Goal: Navigation & Orientation: Find specific page/section

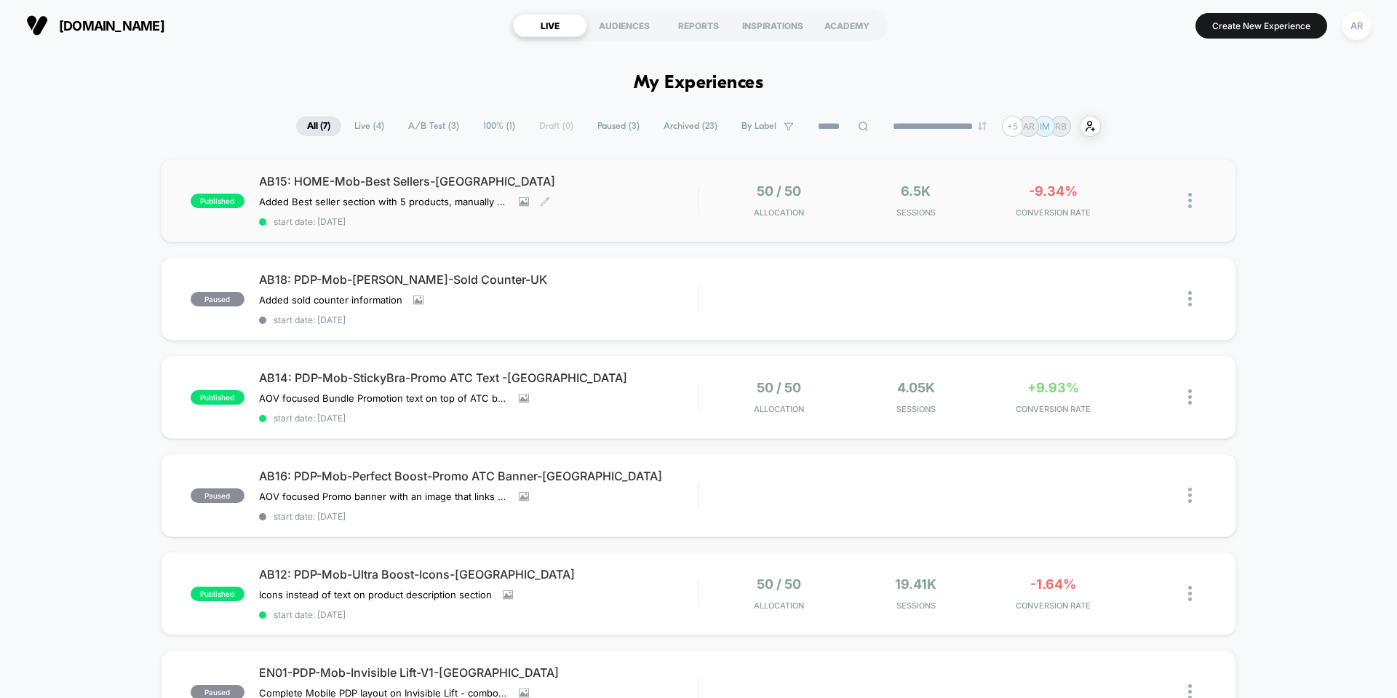
click at [607, 192] on div "AB15: HOME-Mob-Best Sellers-[GEOGRAPHIC_DATA] Added Best seller section with 5 …" at bounding box center [478, 200] width 439 height 53
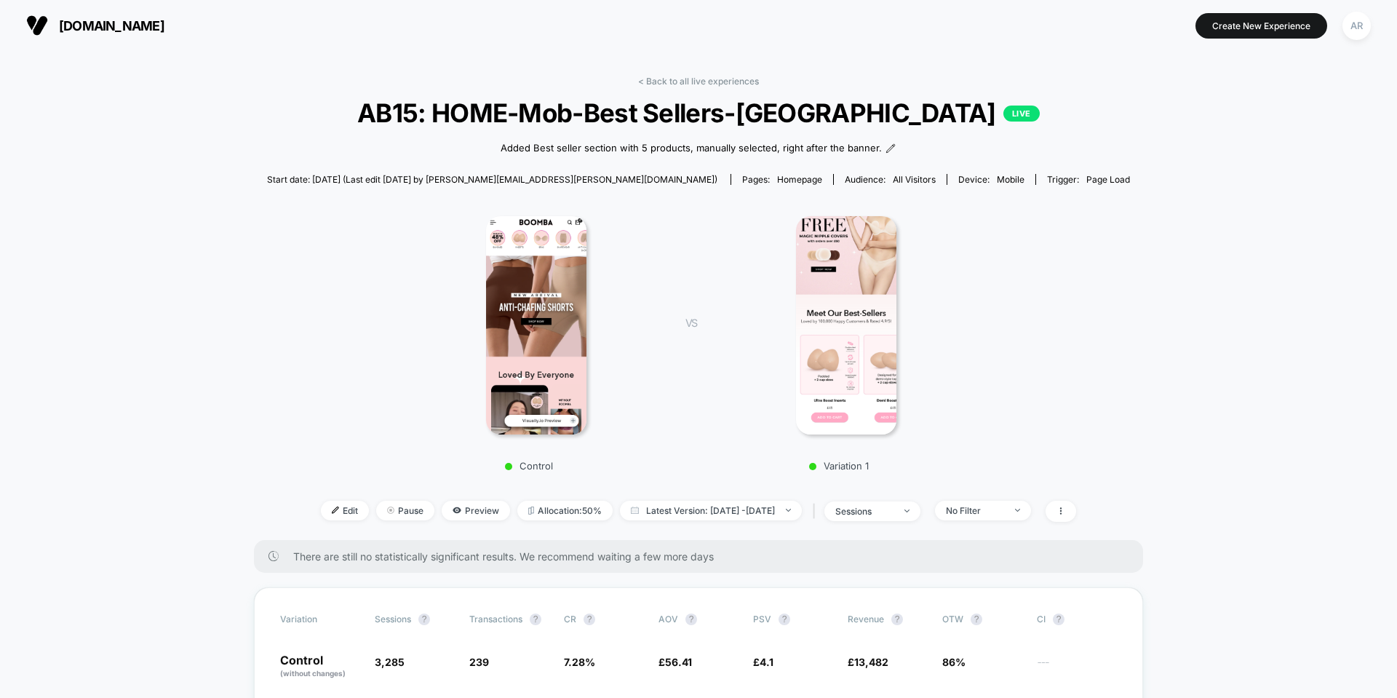
click at [675, 87] on div "< Back to all live experiences AB15: HOME-Mob-Best Sellers-UK LIVE Added Best s…" at bounding box center [698, 308] width 863 height 464
click at [675, 80] on link "< Back to all live experiences" at bounding box center [698, 81] width 121 height 11
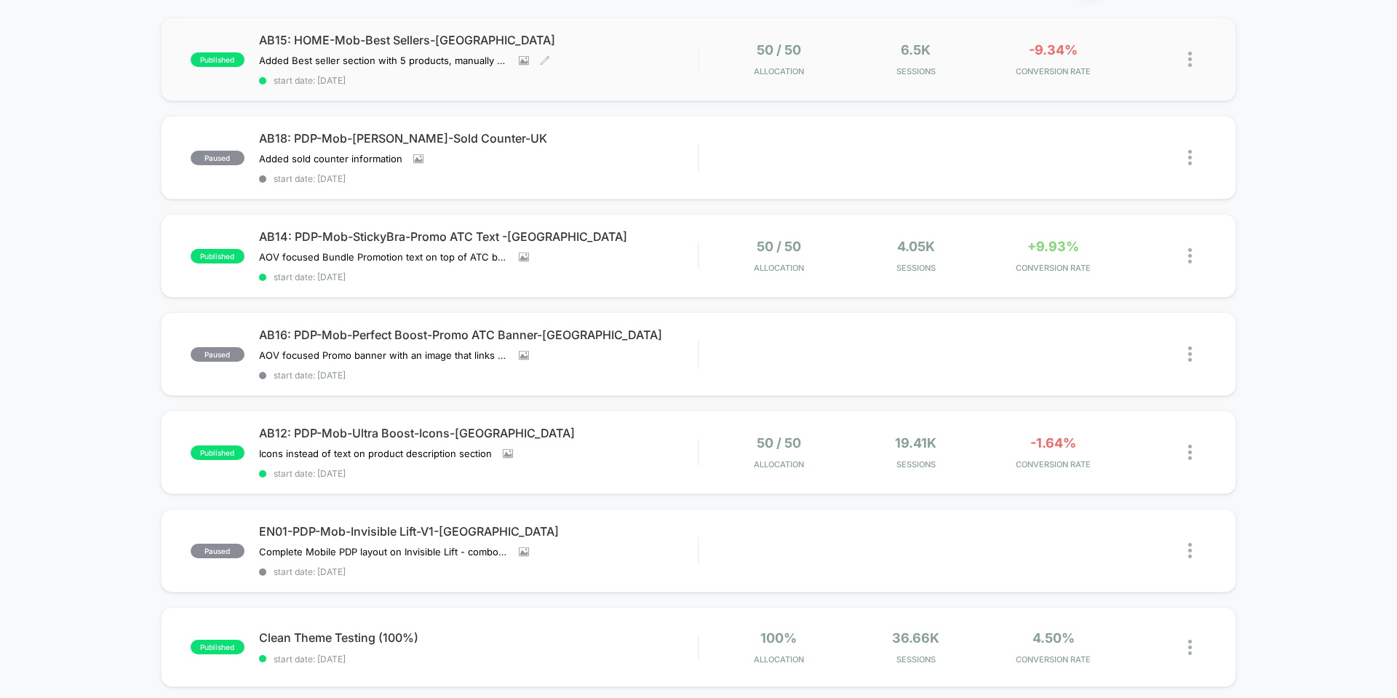
scroll to position [145, 0]
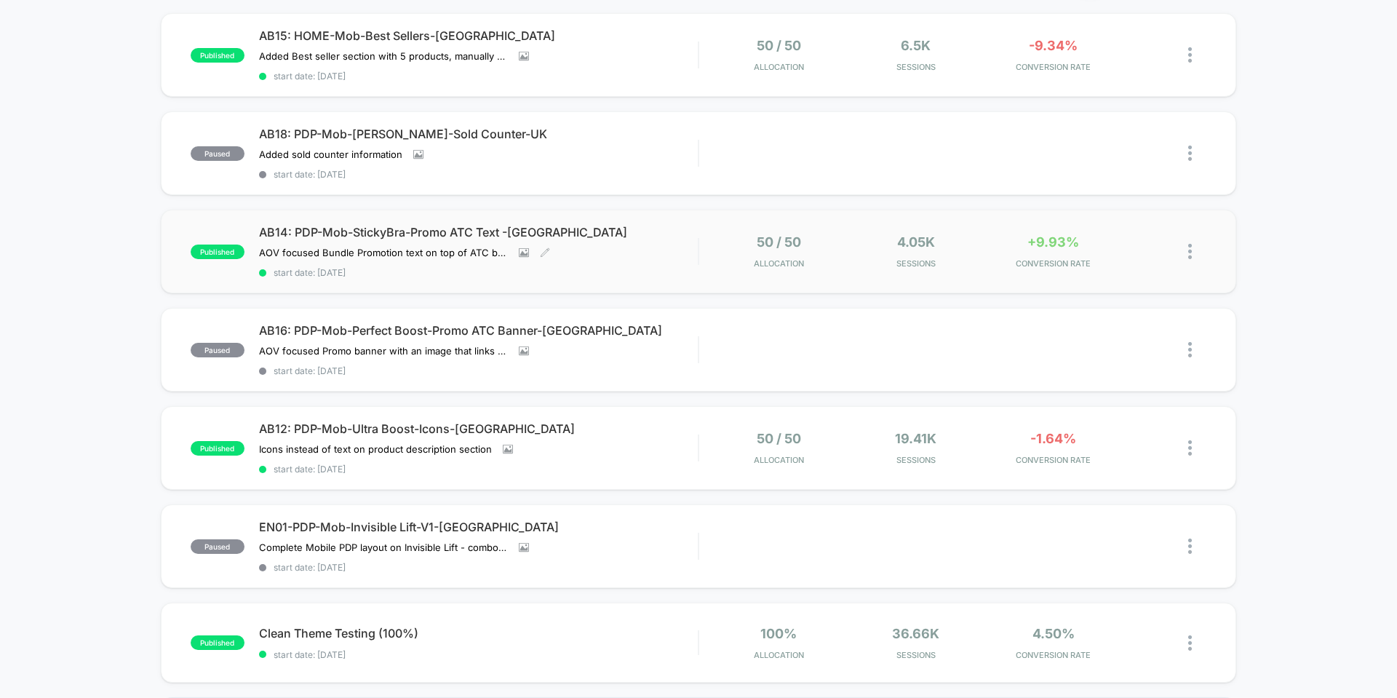
click at [603, 231] on span "AB14: PDP-Mob-StickyBra-Promo ATC Text -[GEOGRAPHIC_DATA]" at bounding box center [478, 232] width 439 height 15
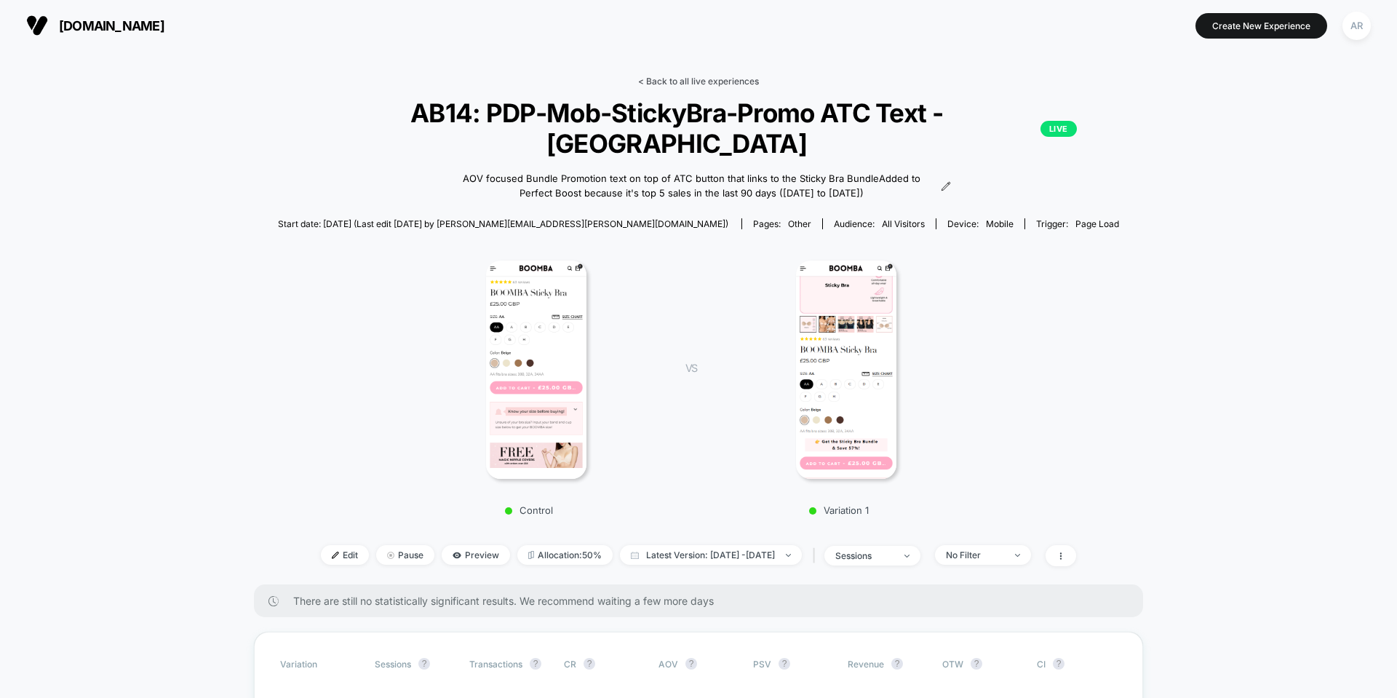
click at [674, 78] on link "< Back to all live experiences" at bounding box center [698, 81] width 121 height 11
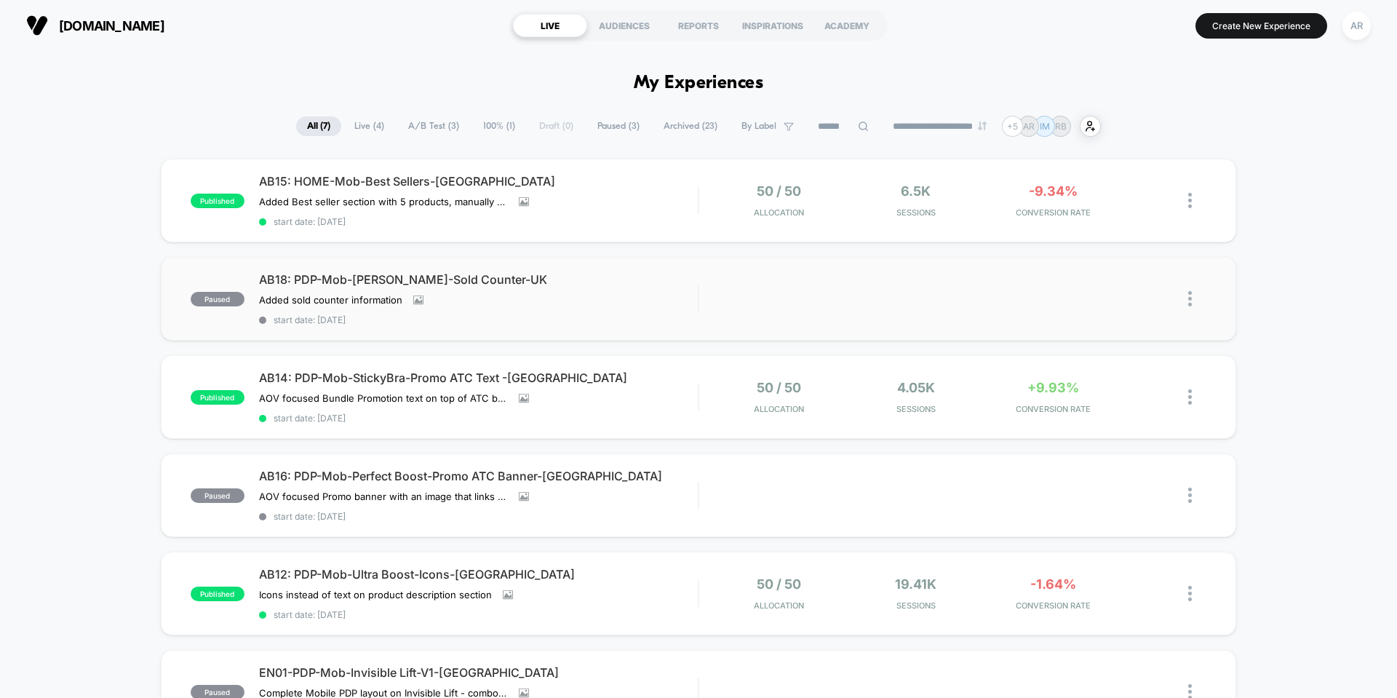
scroll to position [364, 0]
